Goal: Task Accomplishment & Management: Manage account settings

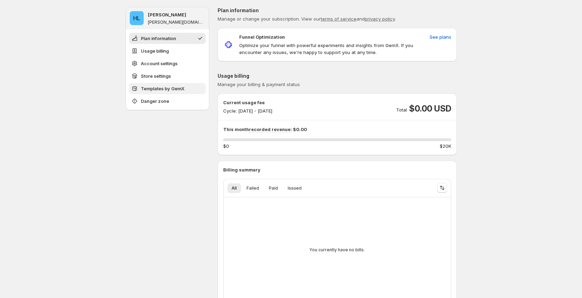
click at [173, 91] on span "Templates by GemX" at bounding box center [163, 88] width 44 height 7
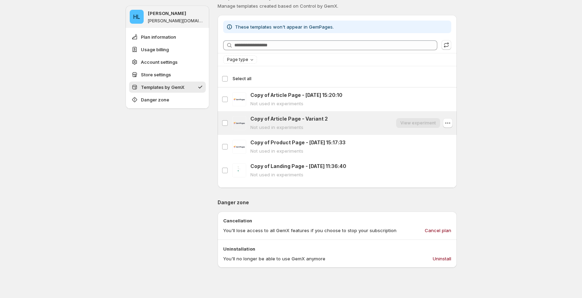
scroll to position [568, 0]
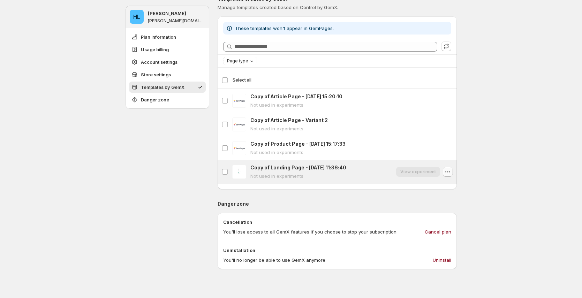
click at [446, 171] on icon "button" at bounding box center [447, 171] width 7 height 7
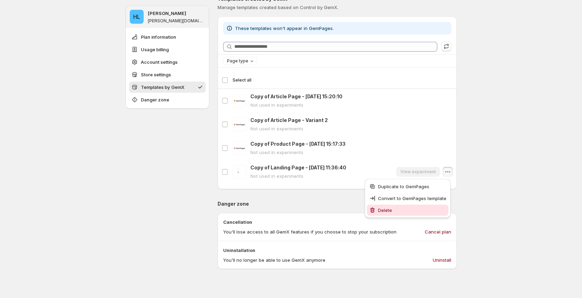
click at [415, 209] on span "Delete" at bounding box center [412, 210] width 68 height 7
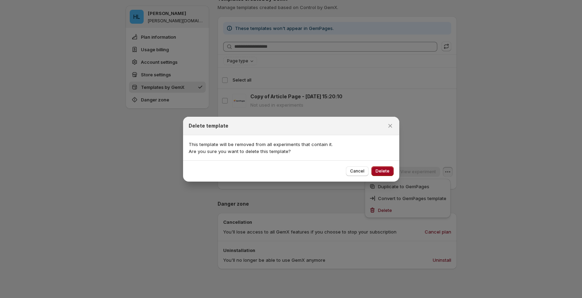
click at [381, 171] on span "Delete" at bounding box center [382, 171] width 14 height 6
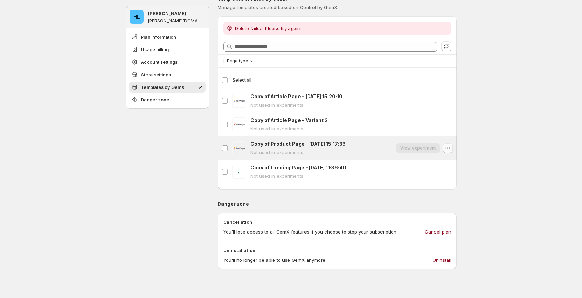
click at [449, 147] on icon "button" at bounding box center [447, 148] width 7 height 7
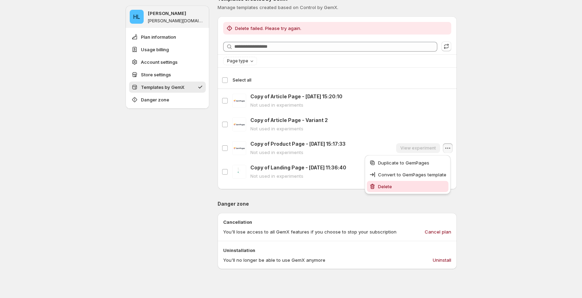
click at [424, 185] on span "Delete" at bounding box center [412, 186] width 68 height 7
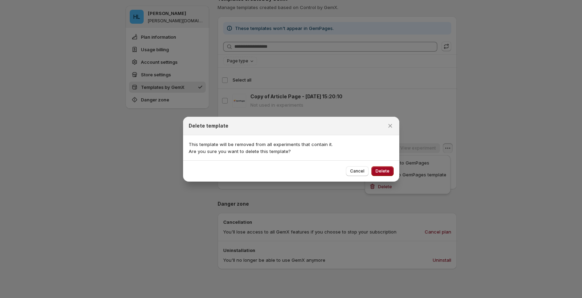
click at [387, 173] on span "Delete" at bounding box center [382, 171] width 14 height 6
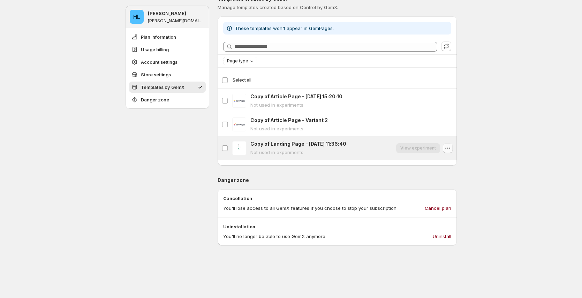
click at [450, 148] on icon "button" at bounding box center [447, 148] width 7 height 7
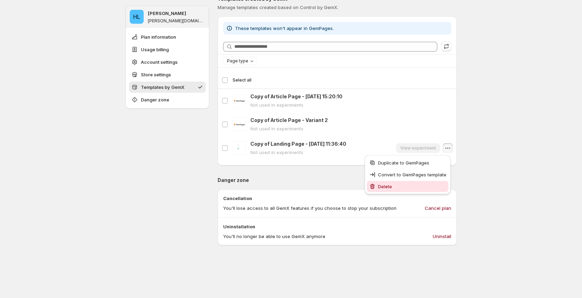
click at [415, 183] on span "Delete" at bounding box center [412, 186] width 68 height 7
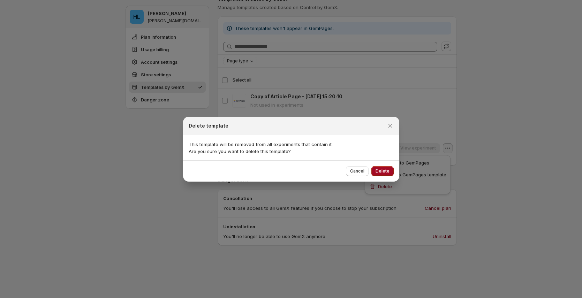
click at [385, 171] on span "Delete" at bounding box center [382, 171] width 14 height 6
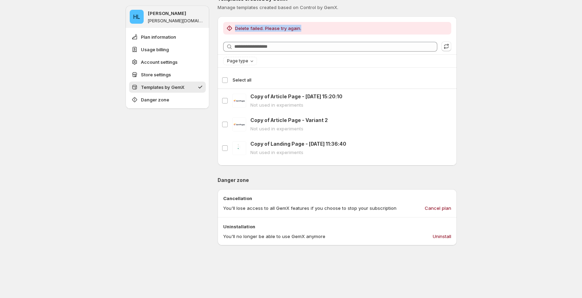
drag, startPoint x: 237, startPoint y: 28, endPoint x: 307, endPoint y: 29, distance: 70.0
click at [307, 29] on div "Delete failed. Please try again." at bounding box center [337, 28] width 222 height 7
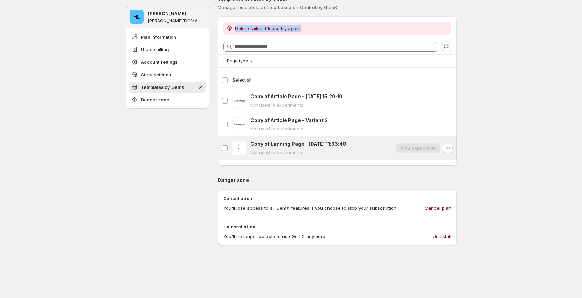
click at [449, 149] on icon "button" at bounding box center [447, 148] width 7 height 7
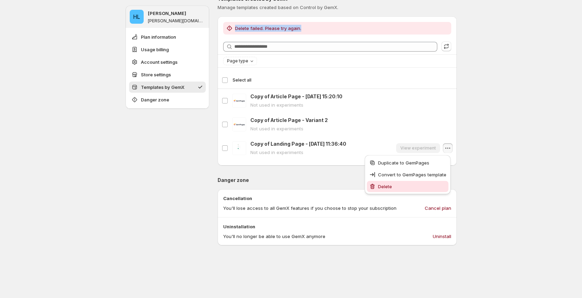
click at [417, 184] on span "Delete" at bounding box center [412, 186] width 68 height 7
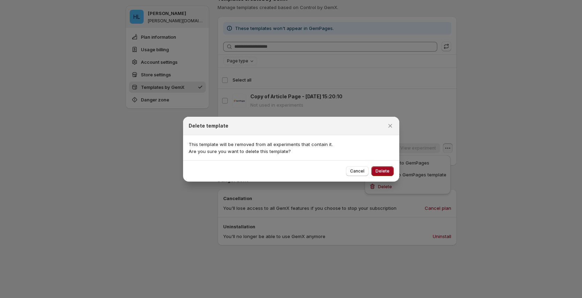
click at [382, 173] on span "Delete" at bounding box center [382, 171] width 14 height 6
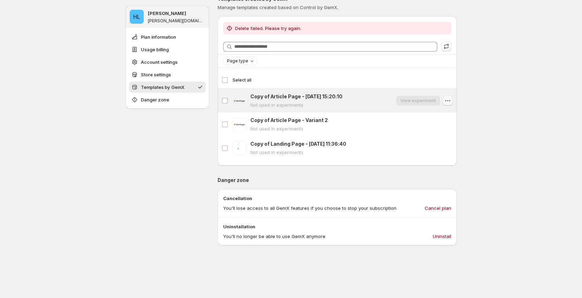
click at [452, 97] on button "button" at bounding box center [448, 101] width 10 height 10
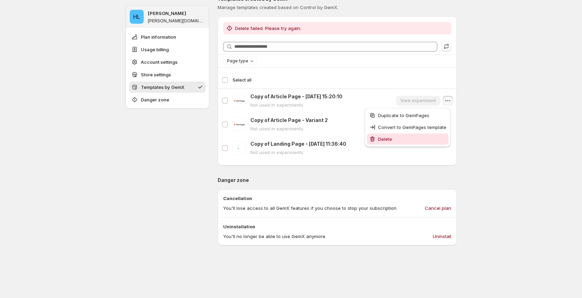
click at [422, 138] on span "Delete" at bounding box center [412, 139] width 68 height 7
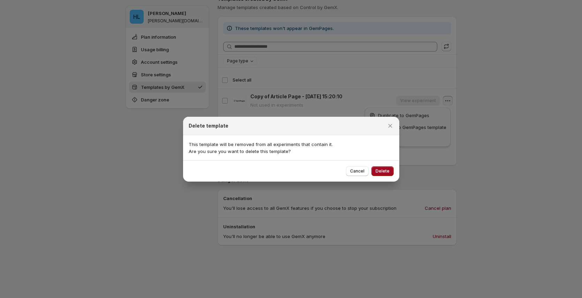
click at [388, 171] on span "Delete" at bounding box center [382, 171] width 14 height 6
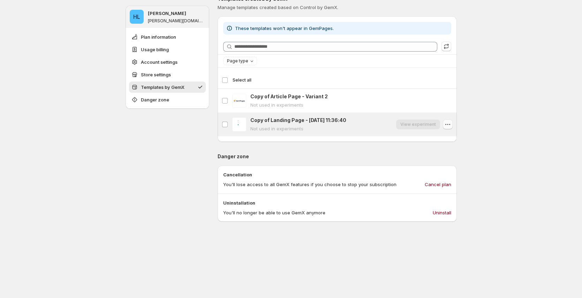
click at [449, 125] on icon "button" at bounding box center [447, 124] width 7 height 7
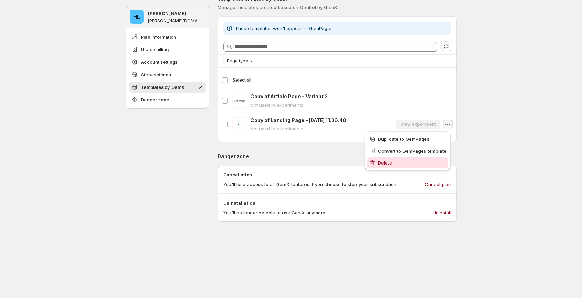
click at [422, 160] on span "Delete" at bounding box center [412, 162] width 68 height 7
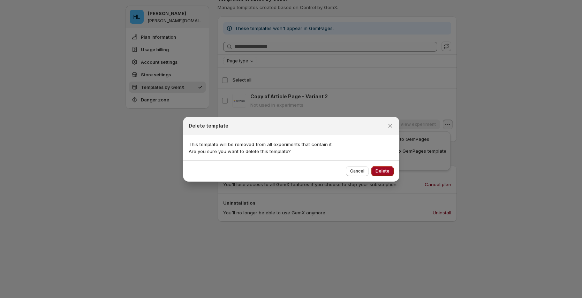
click at [386, 168] on span "Delete" at bounding box center [382, 171] width 14 height 6
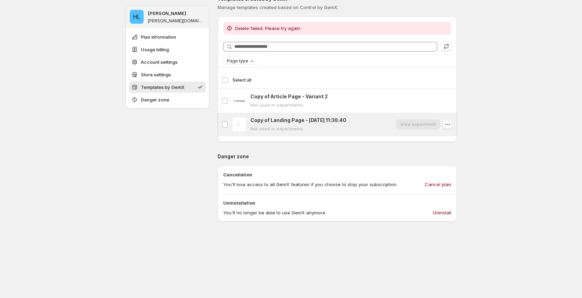
click at [451, 127] on icon "button" at bounding box center [447, 124] width 7 height 7
